Goal: Information Seeking & Learning: Learn about a topic

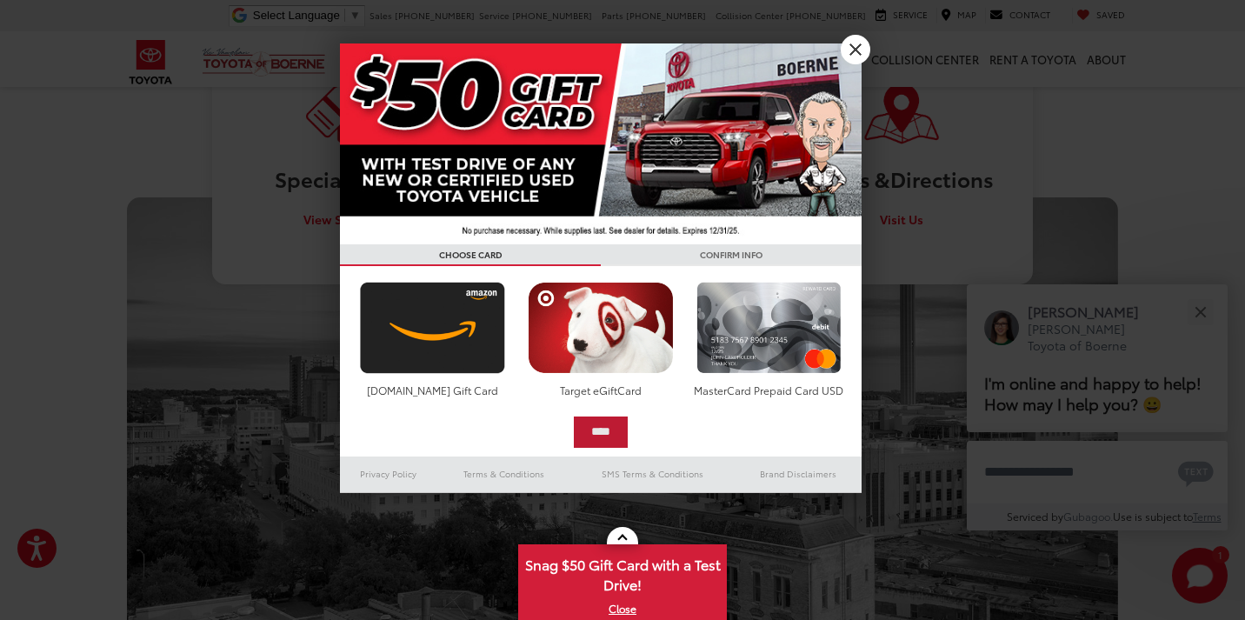
scroll to position [1028, 0]
click at [945, 207] on div at bounding box center [622, 310] width 1245 height 620
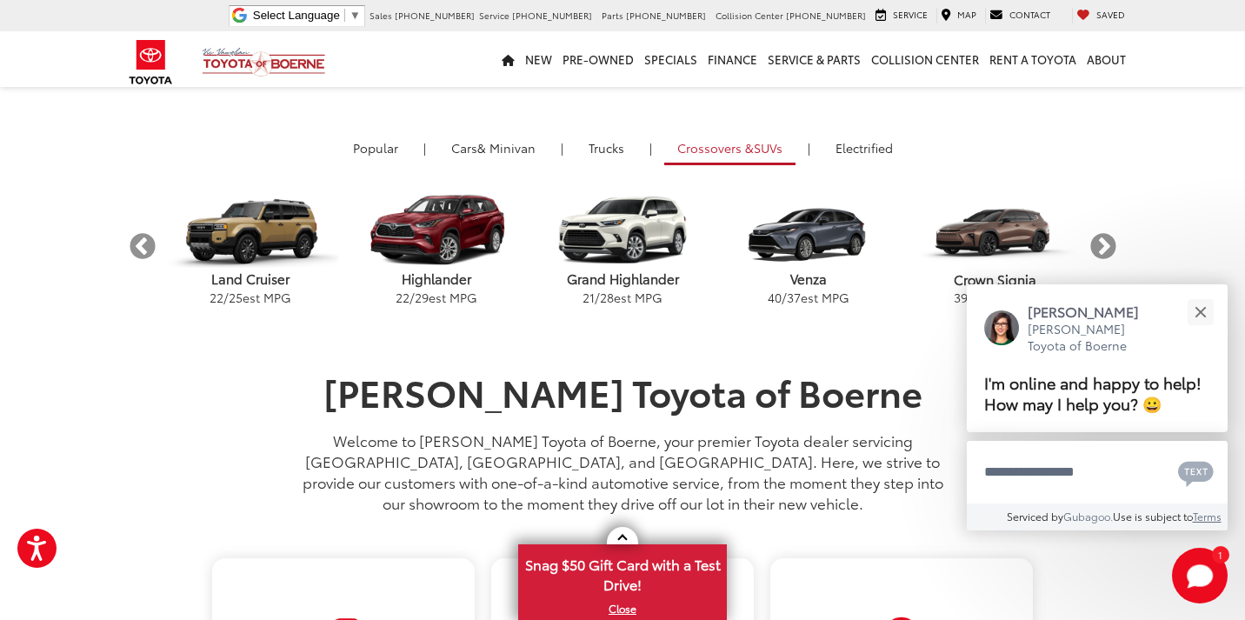
scroll to position [486, 0]
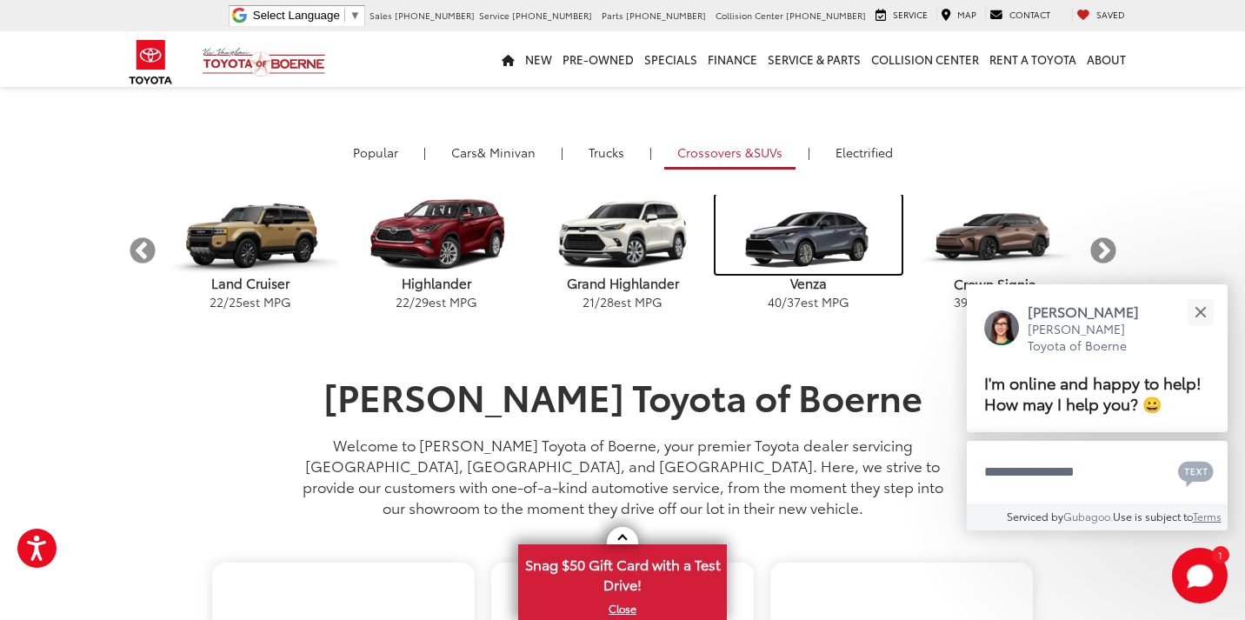
click at [806, 239] on img "carousel" at bounding box center [809, 234] width 186 height 79
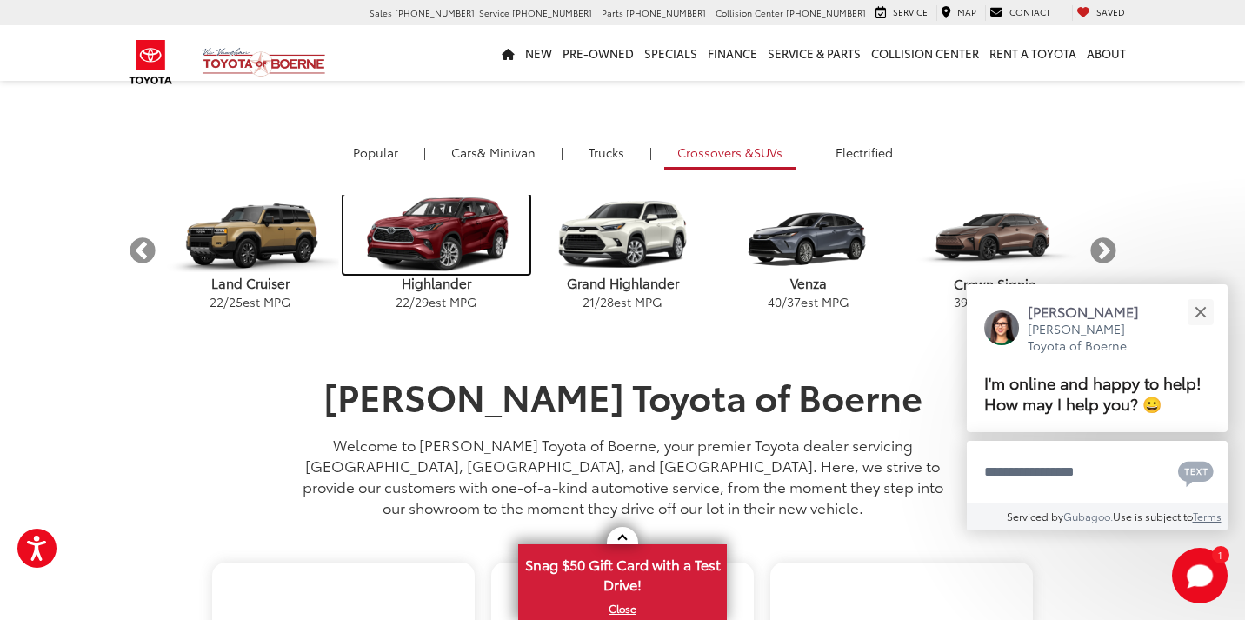
click at [467, 233] on img "carousel" at bounding box center [436, 234] width 186 height 79
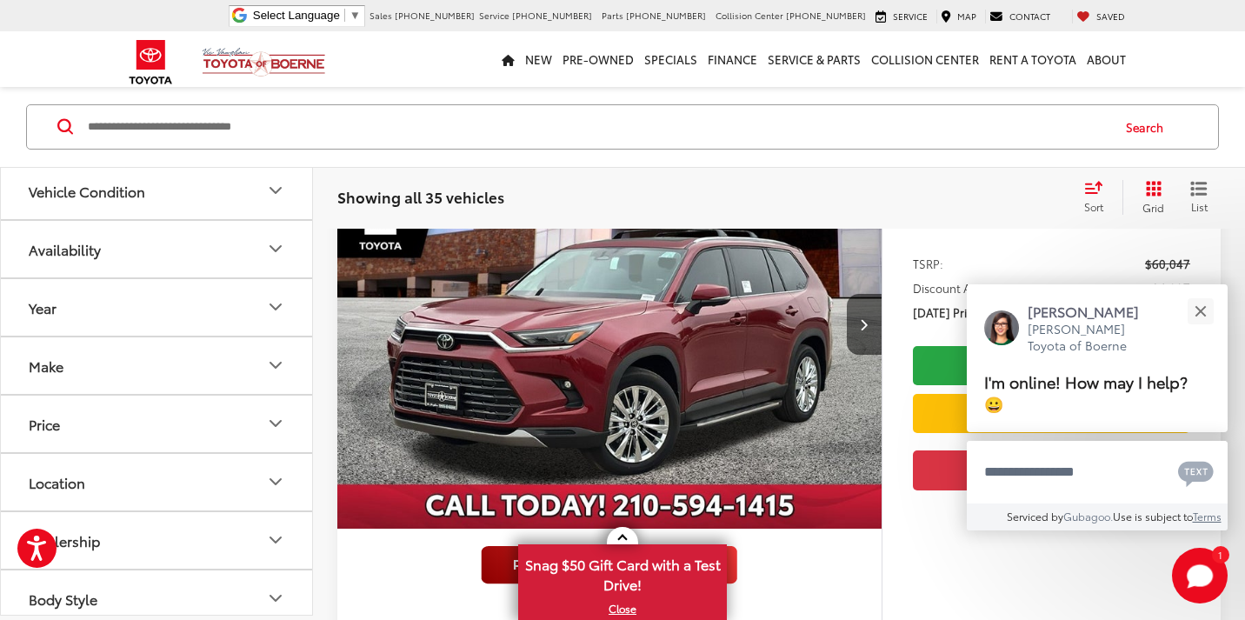
scroll to position [1047, 0]
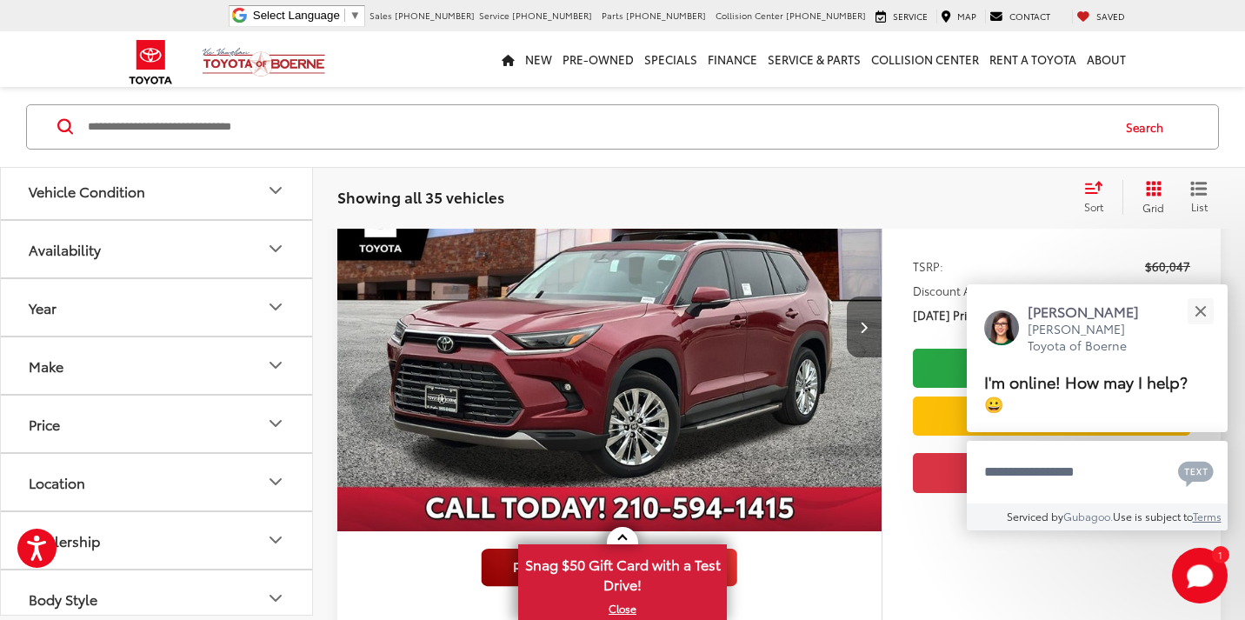
click at [853, 319] on button "Next image" at bounding box center [864, 327] width 35 height 61
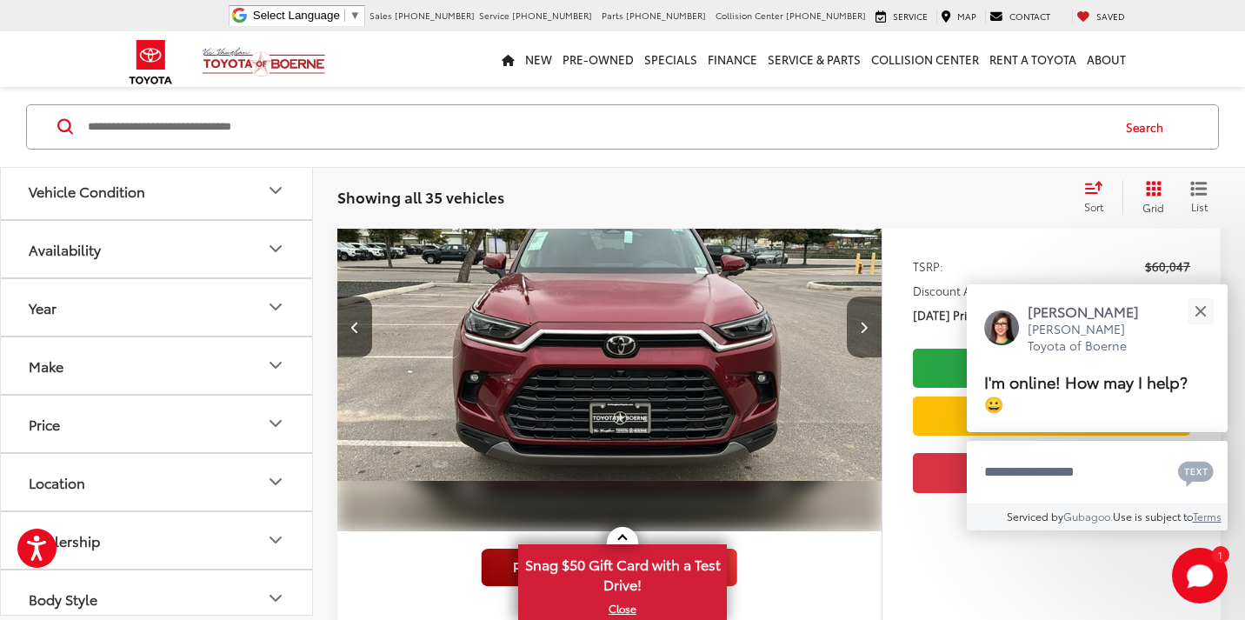
click at [859, 335] on button "Next image" at bounding box center [864, 327] width 35 height 61
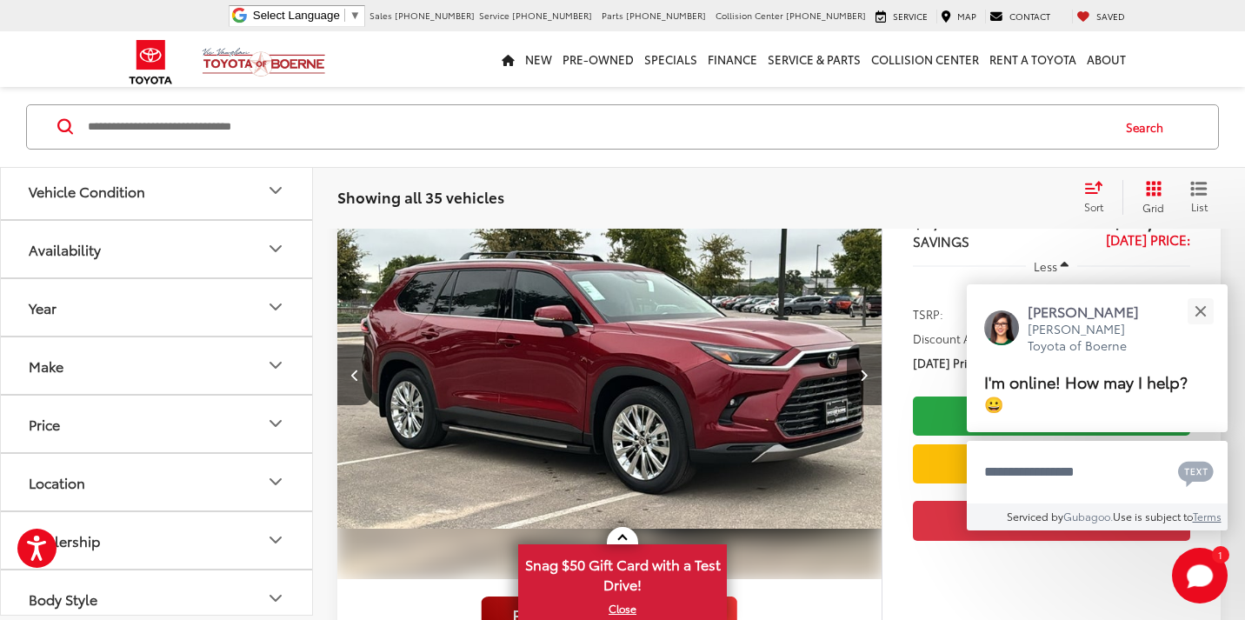
scroll to position [998, 0]
click at [47, 306] on div "Year" at bounding box center [43, 307] width 28 height 17
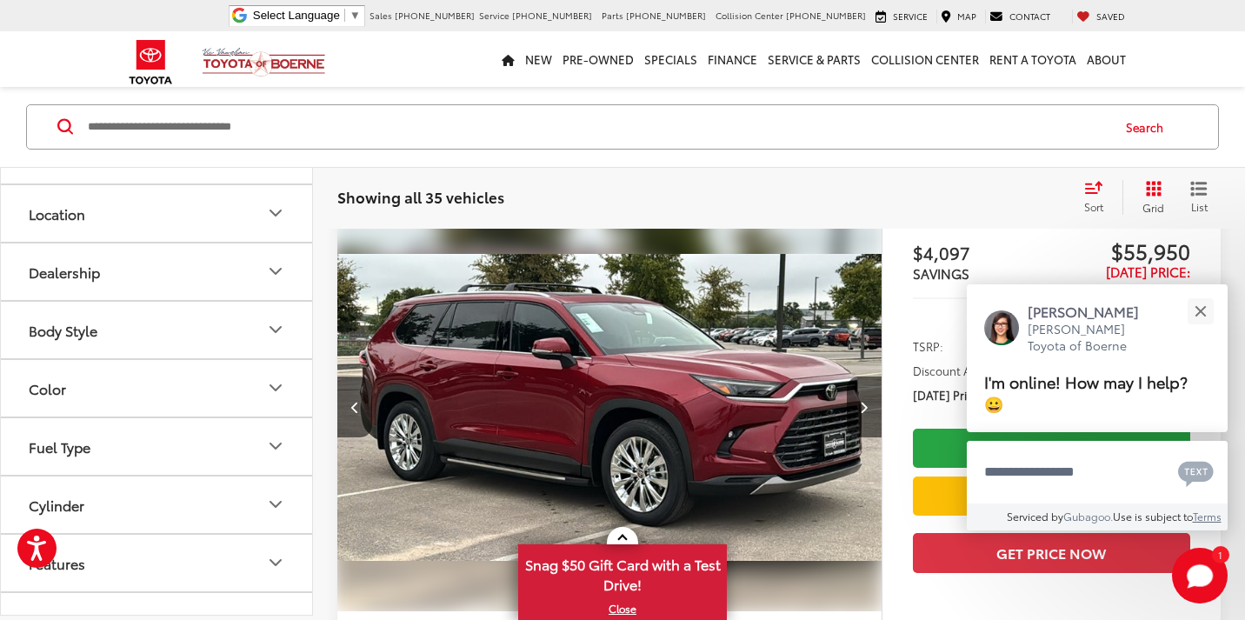
scroll to position [389, 0]
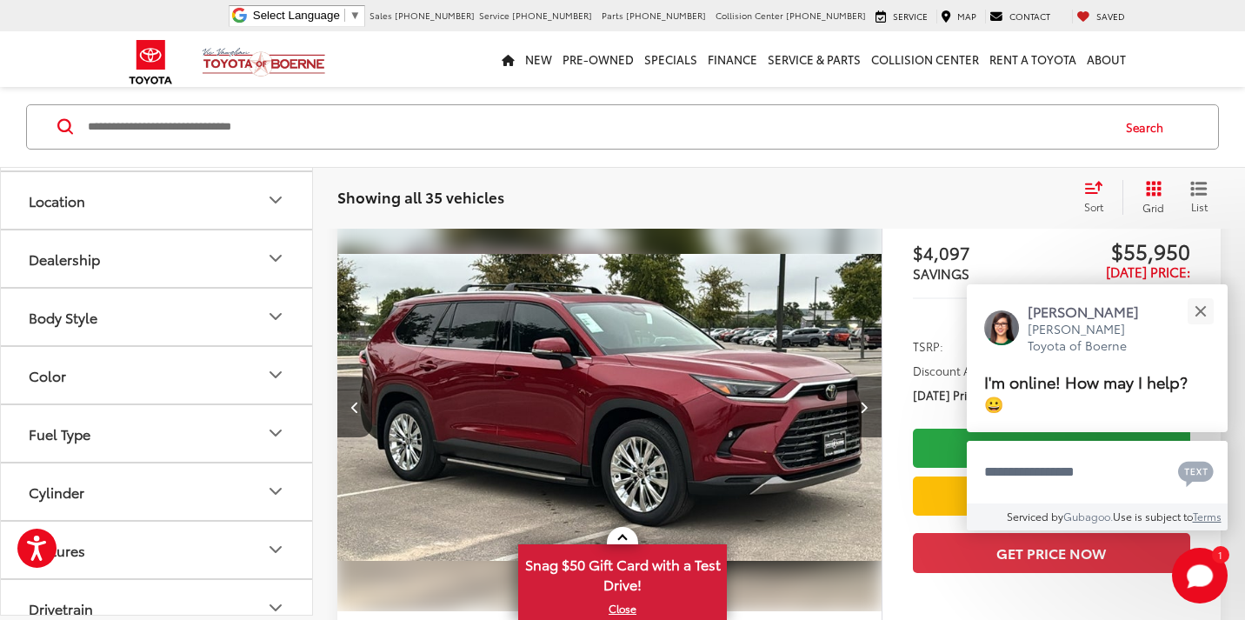
click at [144, 364] on button "Color" at bounding box center [157, 375] width 313 height 57
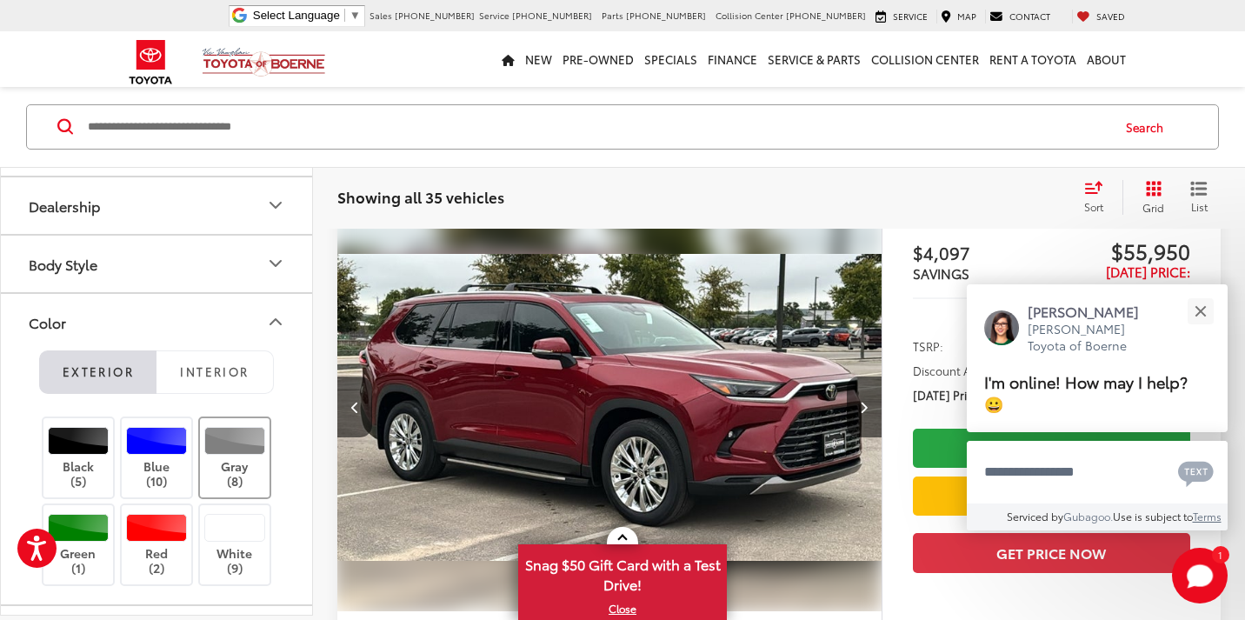
scroll to position [0, 1095]
click at [236, 444] on div at bounding box center [235, 441] width 62 height 28
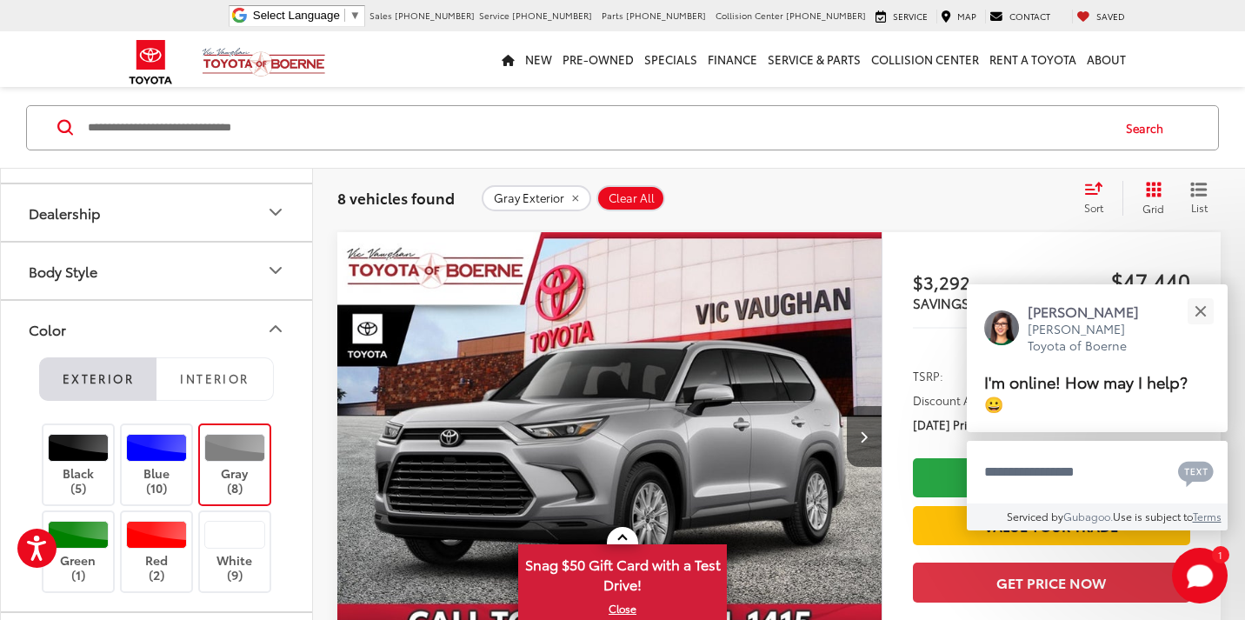
click at [510, 378] on img "2025 Toyota Grand Highlander XLE 0" at bounding box center [610, 437] width 547 height 410
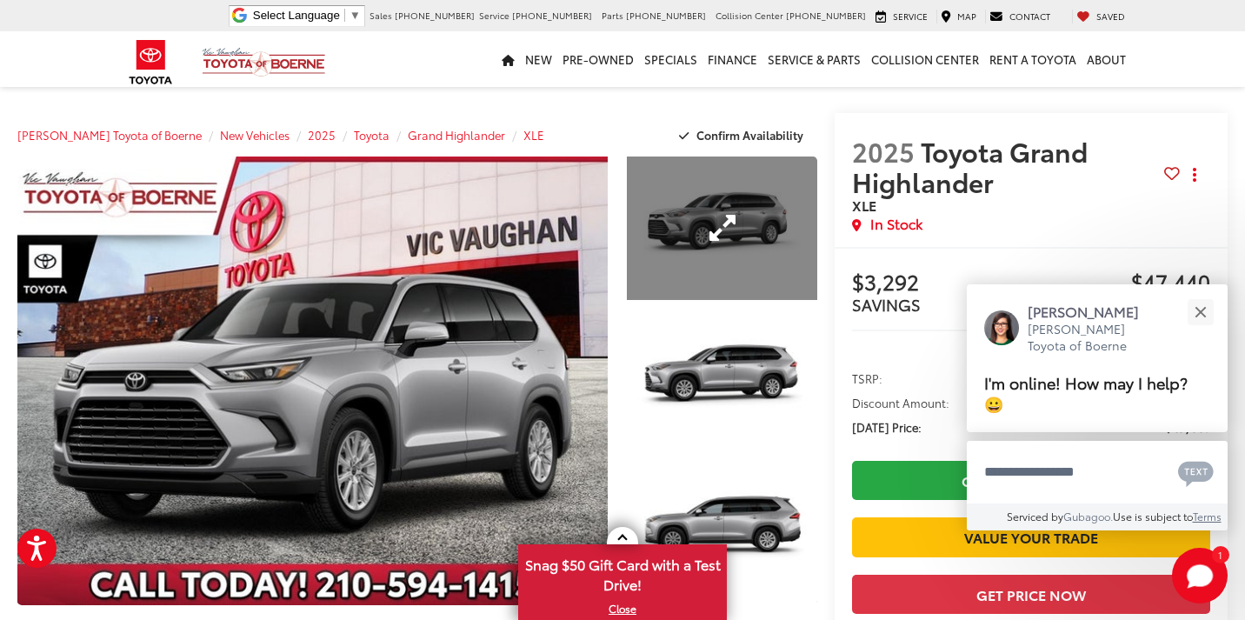
click at [678, 235] on link "Expand Photo 1" at bounding box center [722, 228] width 191 height 143
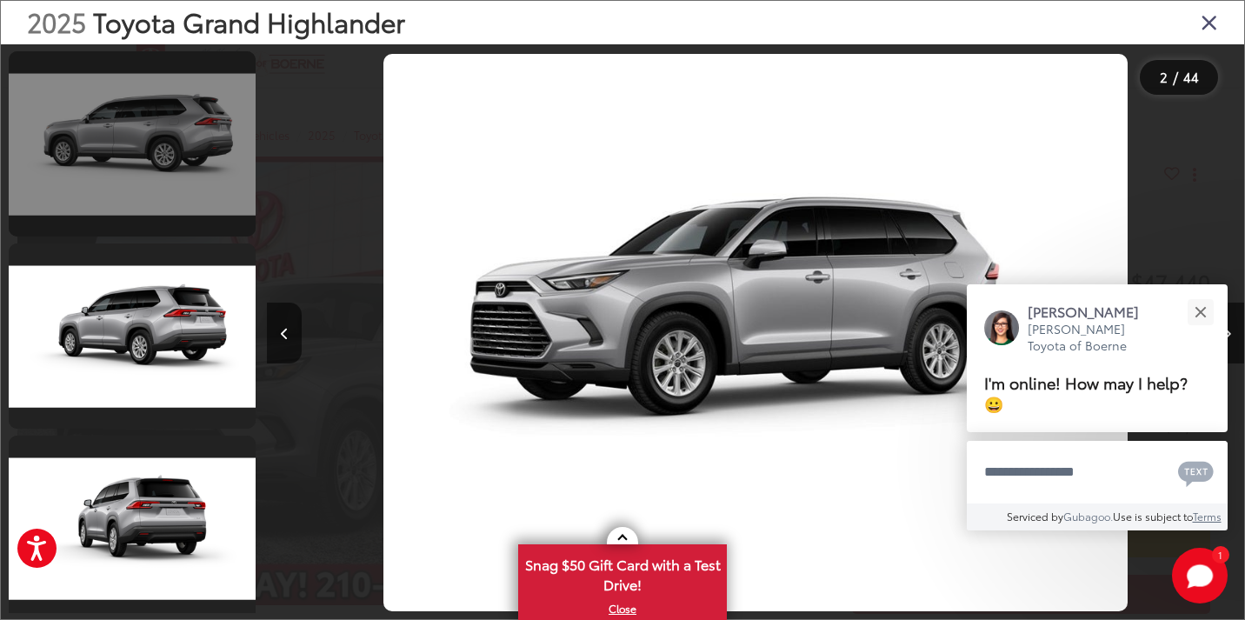
scroll to position [5070, 0]
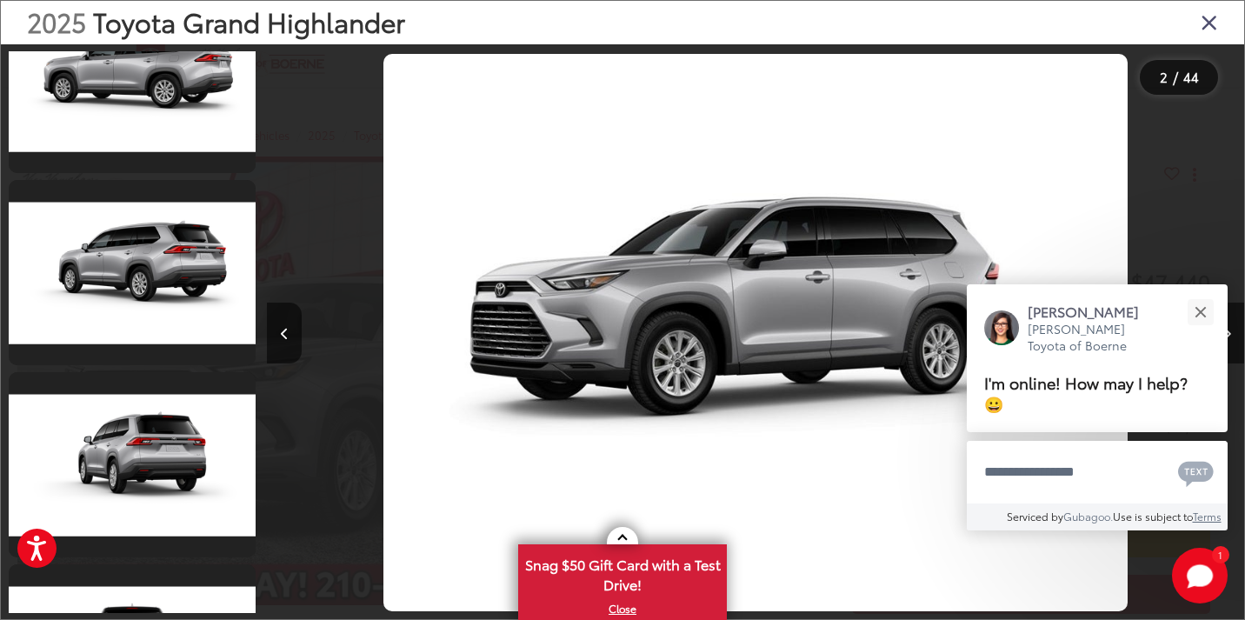
click at [677, 337] on img "2025 Toyota Grand Highlander XLE 1" at bounding box center [755, 333] width 744 height 558
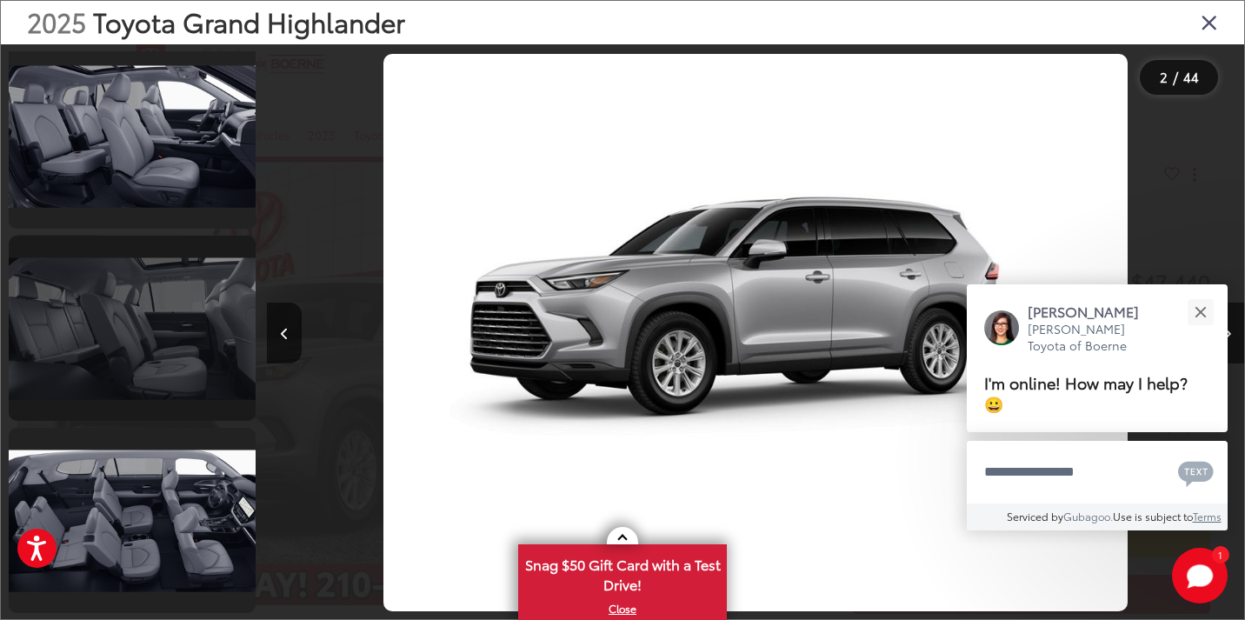
scroll to position [7897, 0]
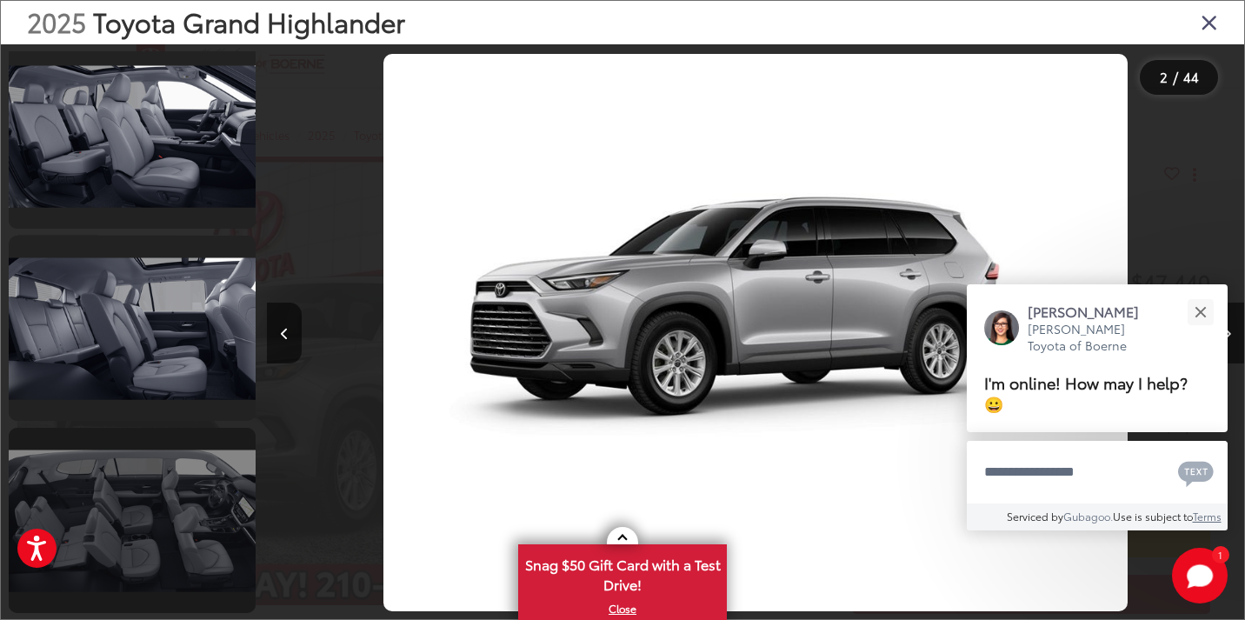
click at [217, 525] on link at bounding box center [132, 520] width 247 height 185
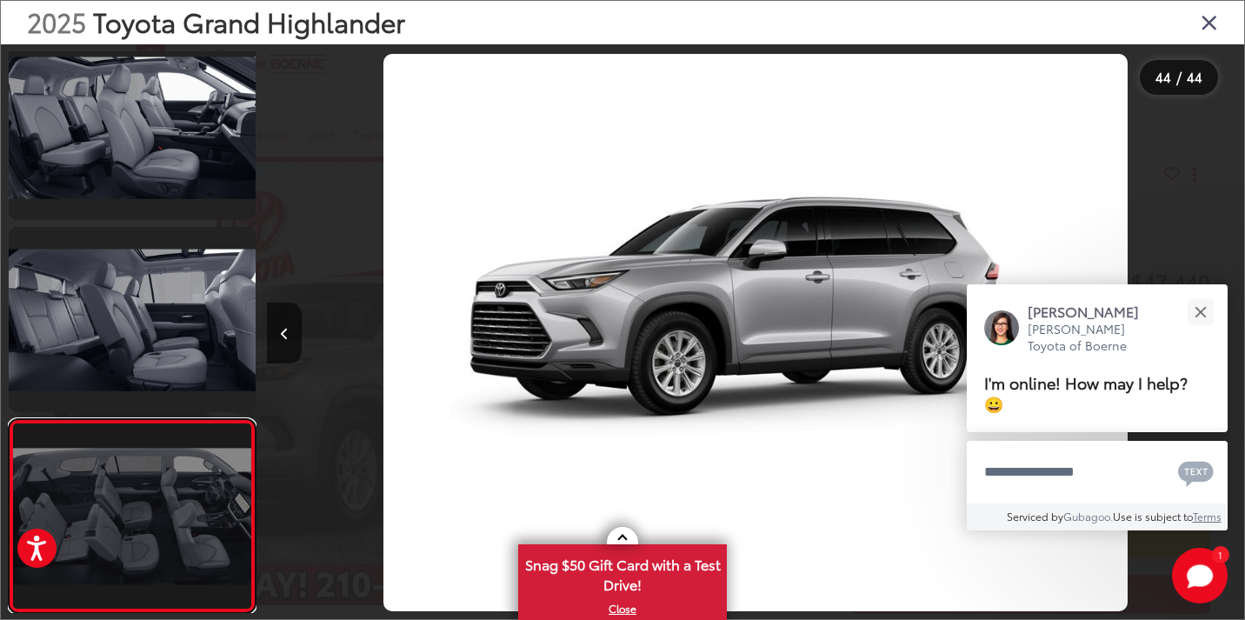
scroll to position [0, 42030]
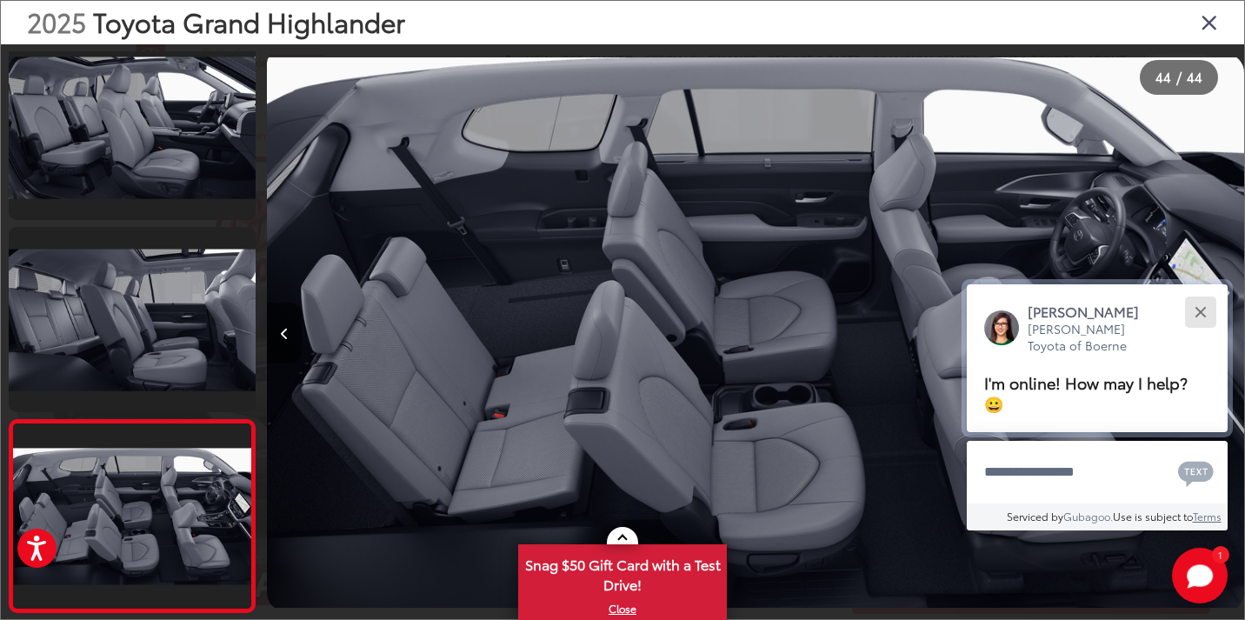
click at [1201, 310] on button "Close" at bounding box center [1200, 311] width 37 height 37
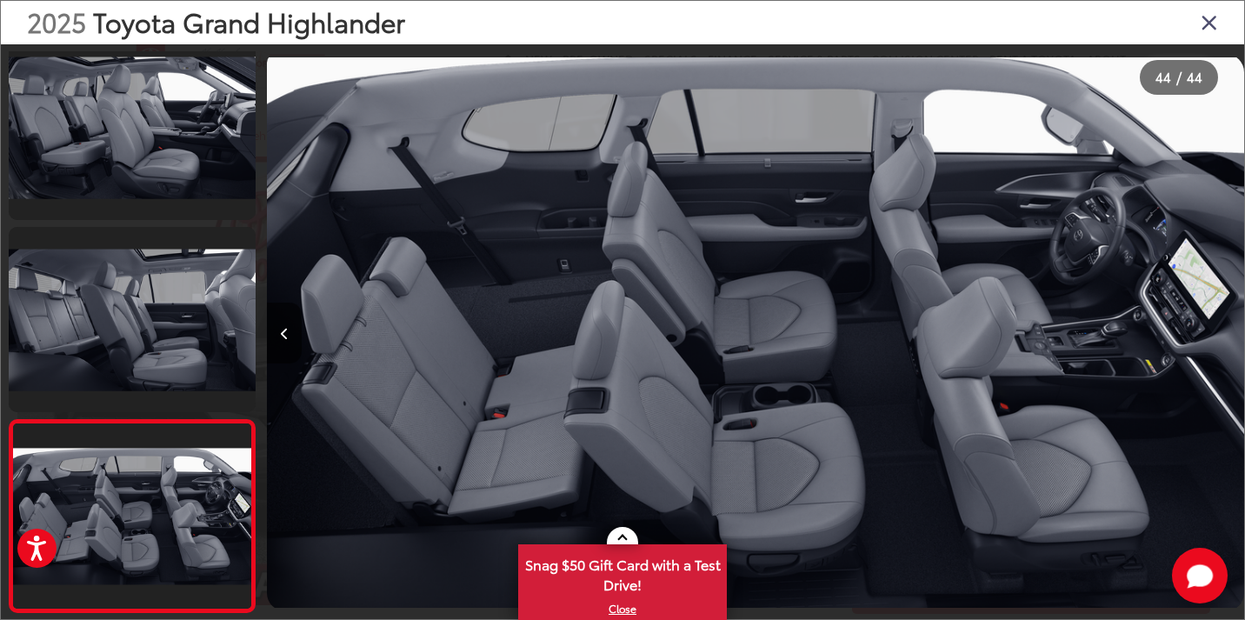
click at [1201, 310] on div at bounding box center [1122, 332] width 244 height 577
click at [286, 329] on icon "Previous image" at bounding box center [285, 334] width 8 height 12
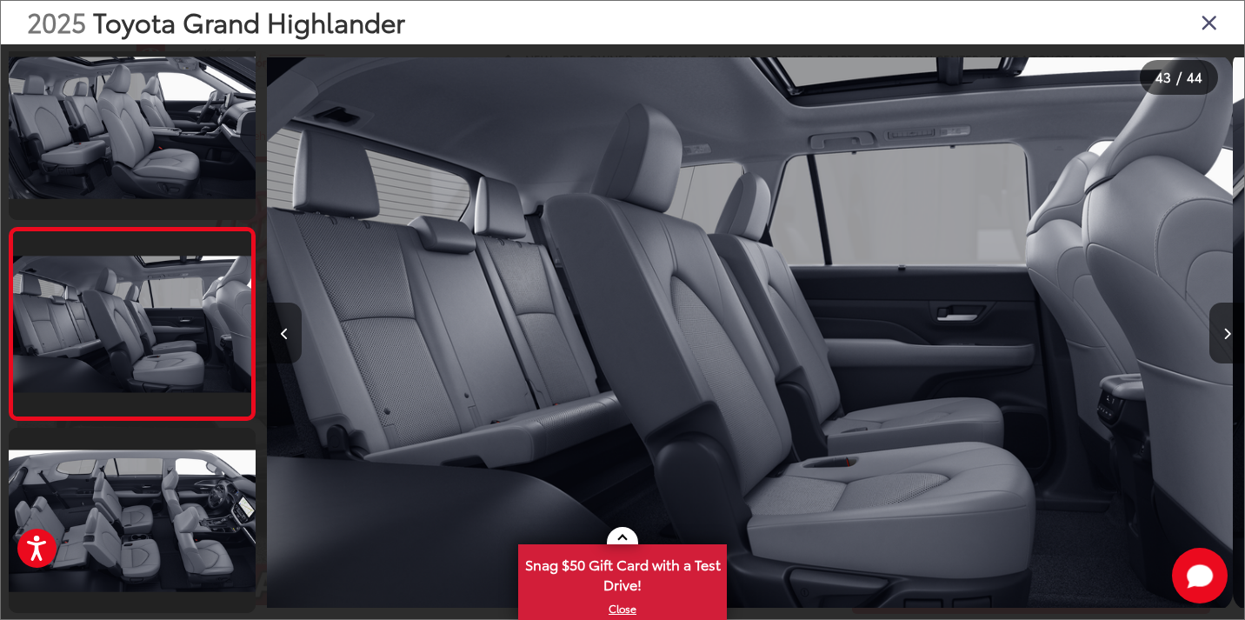
scroll to position [0, 41053]
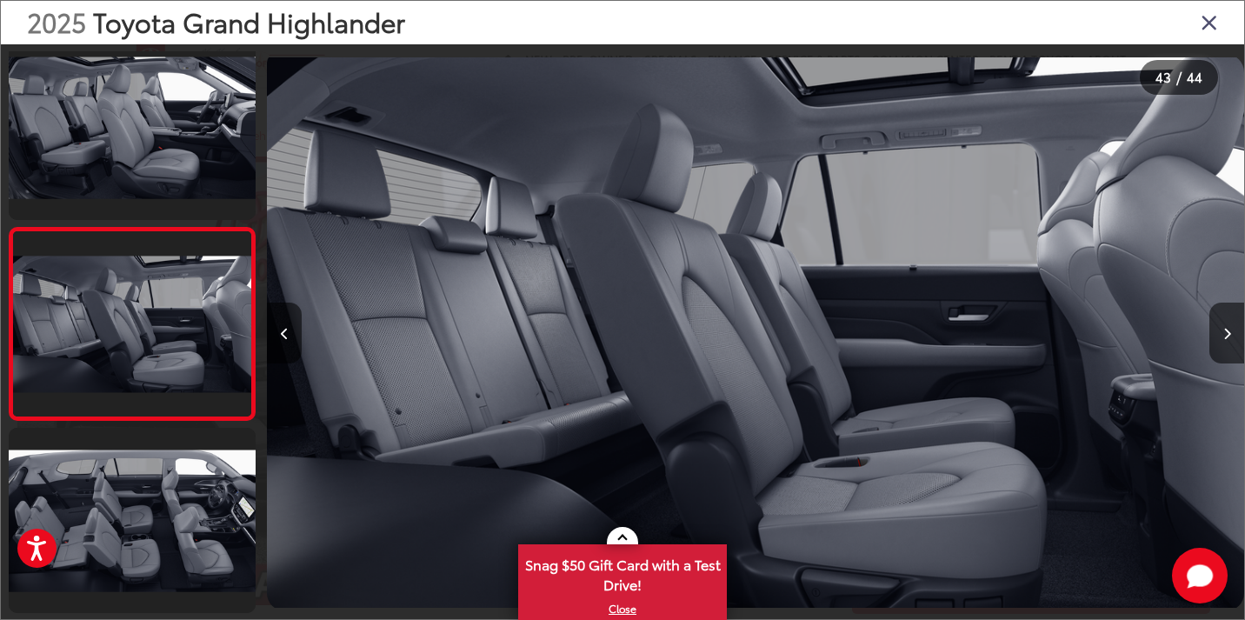
click at [736, 357] on img "2025 Toyota Grand Highlander XLE 42" at bounding box center [755, 333] width 977 height 558
